Goal: Information Seeking & Learning: Check status

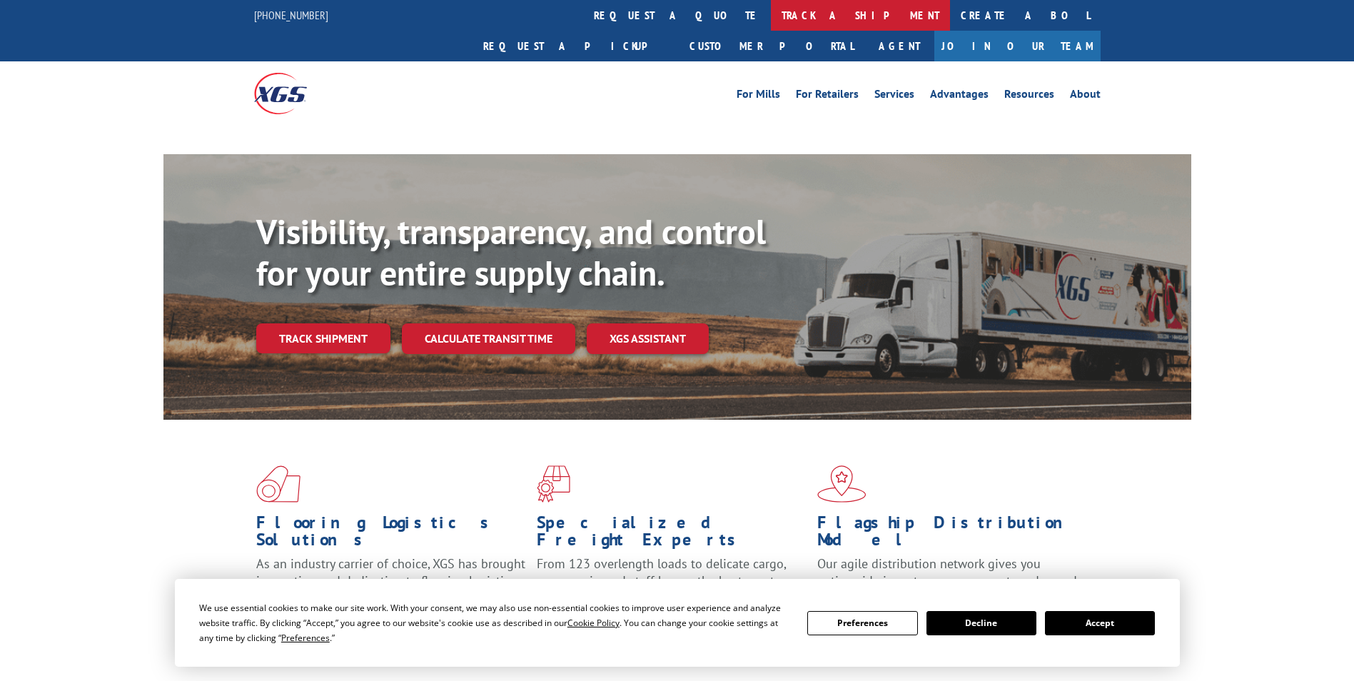
click at [771, 23] on link "track a shipment" at bounding box center [860, 15] width 179 height 31
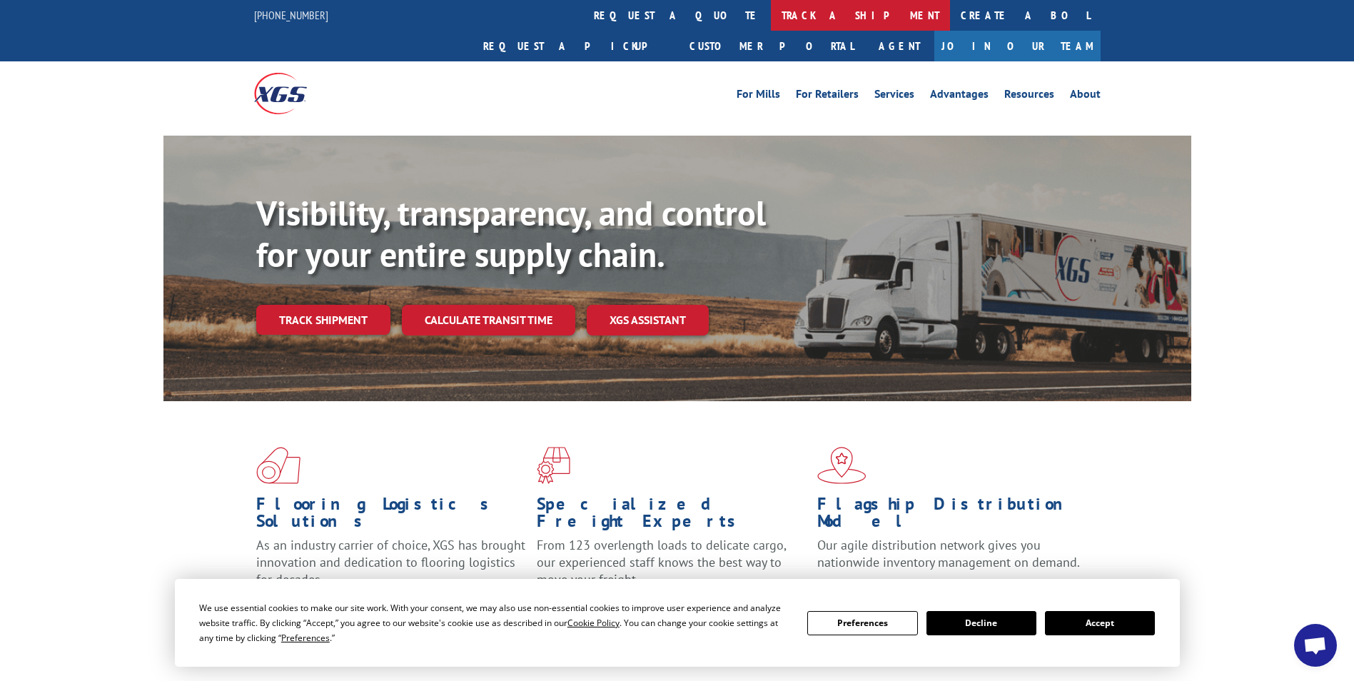
click at [771, 14] on link "track a shipment" at bounding box center [860, 15] width 179 height 31
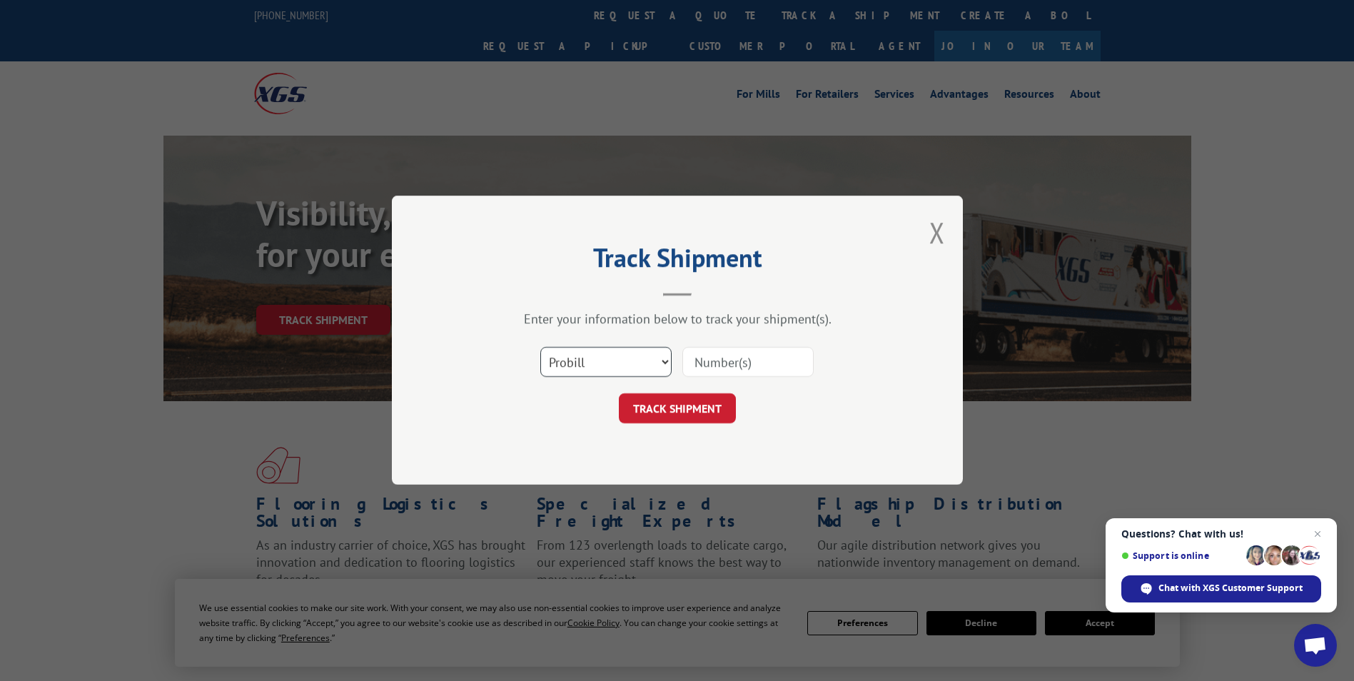
click at [634, 360] on select "Select category... Probill BOL PO" at bounding box center [605, 362] width 131 height 30
select select "po"
click at [540, 347] on select "Select category... Probill BOL PO" at bounding box center [605, 362] width 131 height 30
click at [739, 357] on input at bounding box center [747, 362] width 131 height 30
type input "24529475"
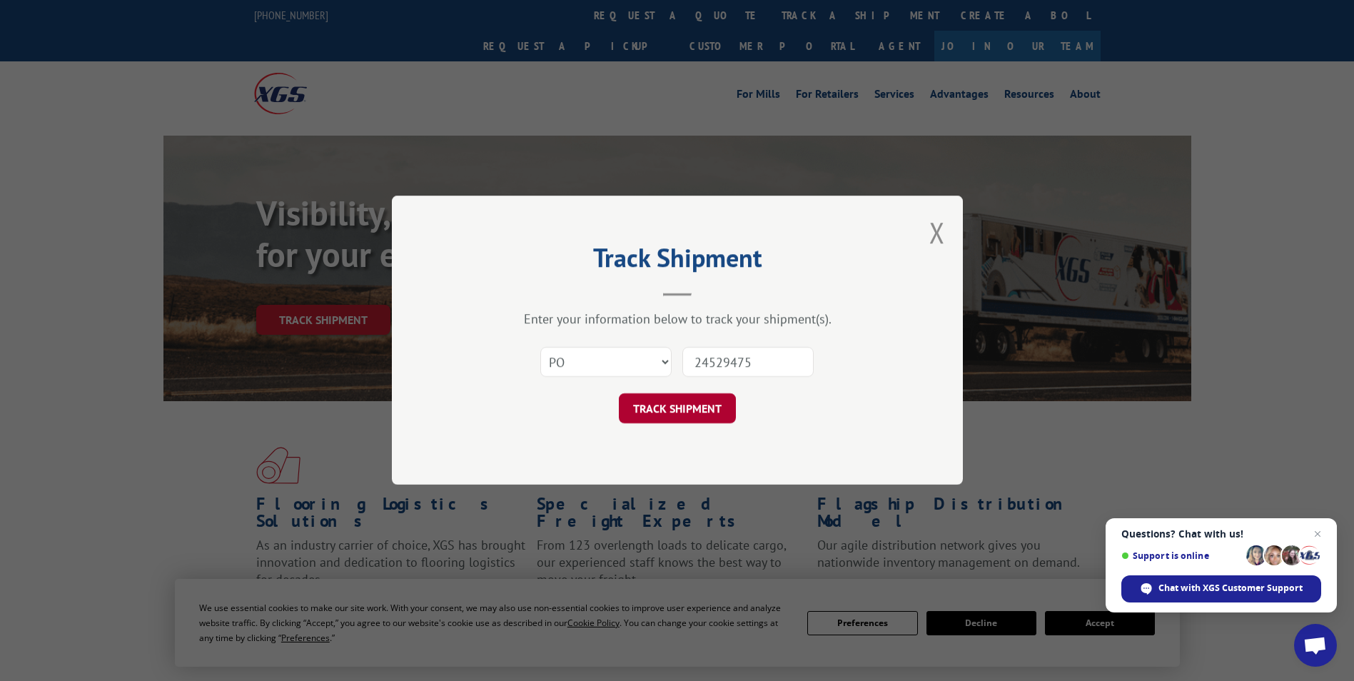
click at [672, 410] on button "TRACK SHIPMENT" at bounding box center [677, 409] width 117 height 30
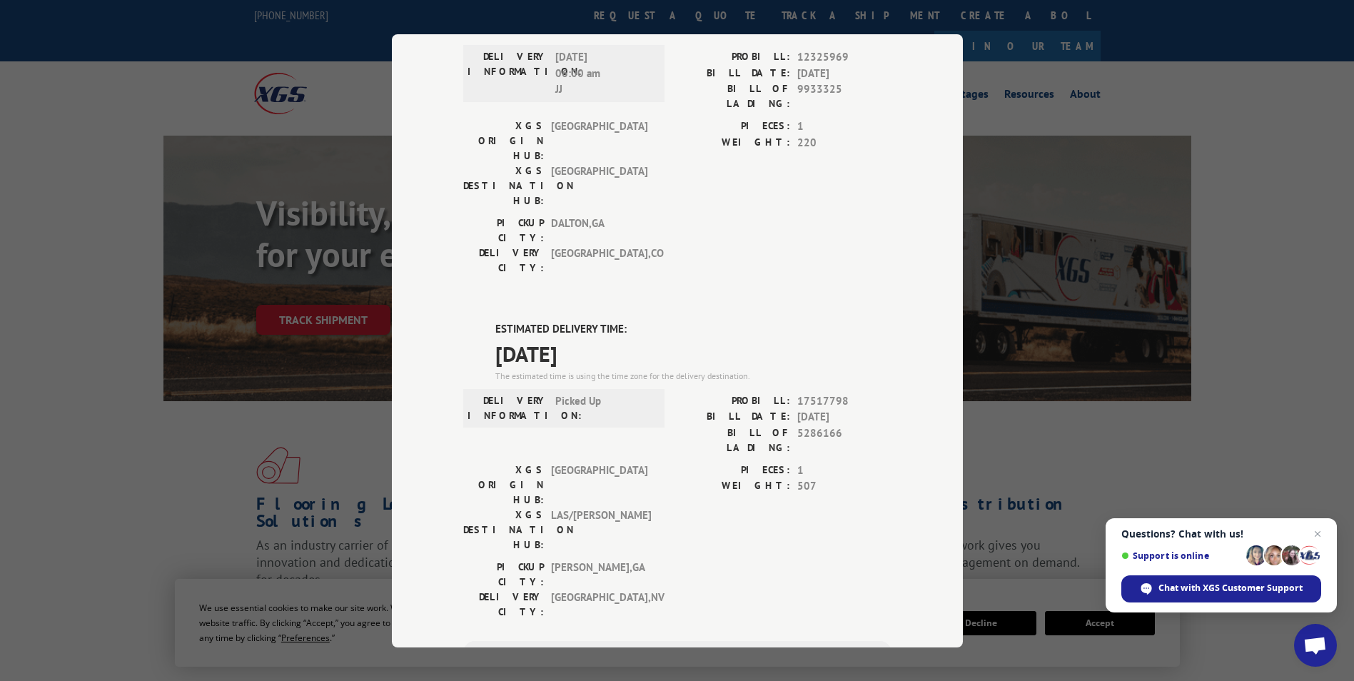
scroll to position [71, 0]
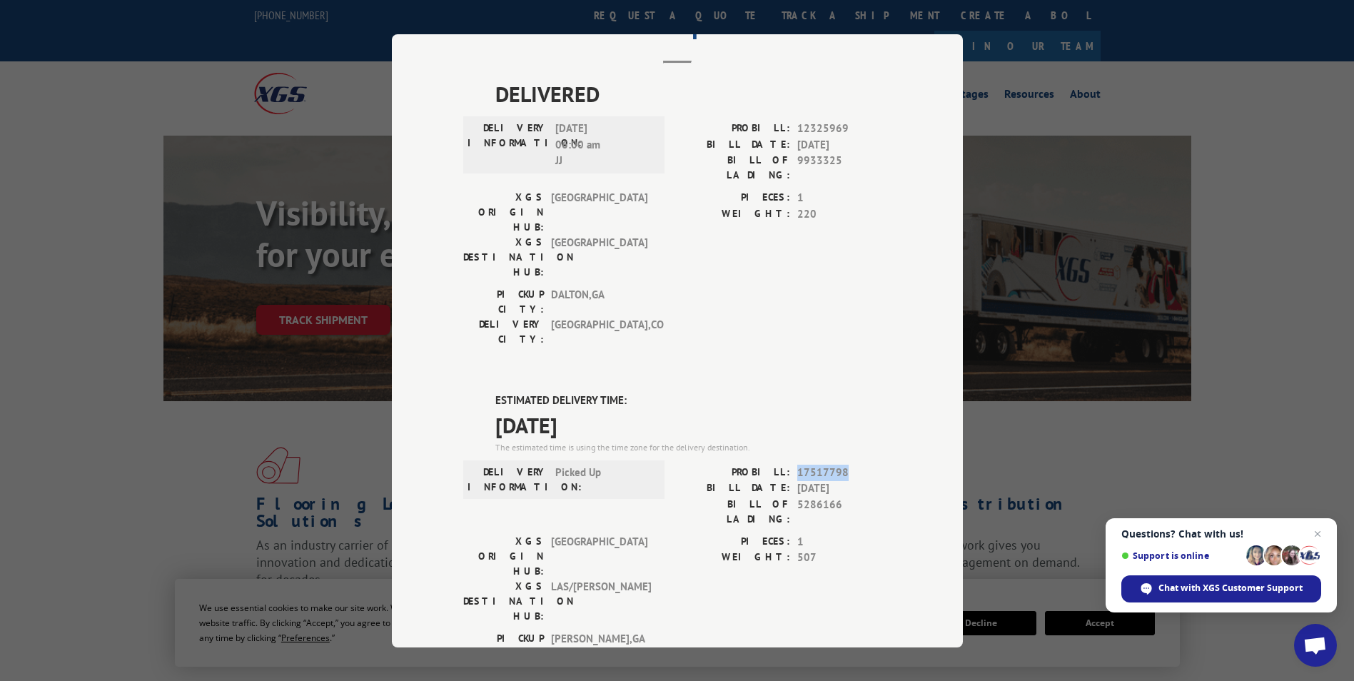
drag, startPoint x: 791, startPoint y: 389, endPoint x: 843, endPoint y: 395, distance: 51.8
click at [843, 464] on span "17517798" at bounding box center [844, 472] width 94 height 16
drag, startPoint x: 843, startPoint y: 395, endPoint x: 822, endPoint y: 394, distance: 20.7
copy span "17517798"
